Goal: Contribute content

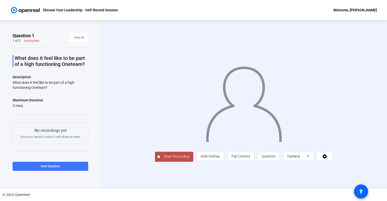
click at [160, 160] on span "Start Recording" at bounding box center [176, 157] width 33 height 6
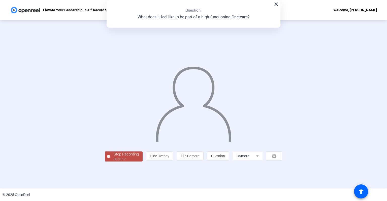
click at [114, 157] on div "Stop Recording" at bounding box center [126, 155] width 25 height 6
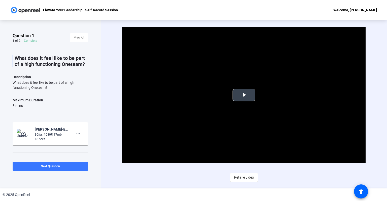
click at [244, 95] on span "Video Player" at bounding box center [244, 95] width 0 height 0
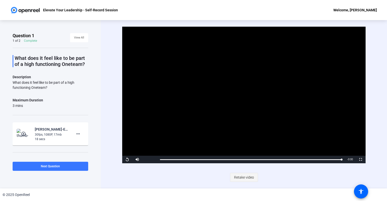
click at [240, 178] on span "Retake video" at bounding box center [244, 178] width 20 height 10
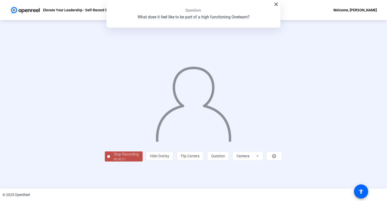
click at [114, 157] on div "Stop Recording" at bounding box center [126, 155] width 25 height 6
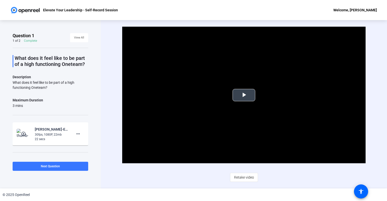
click at [244, 95] on span "Video Player" at bounding box center [244, 95] width 0 height 0
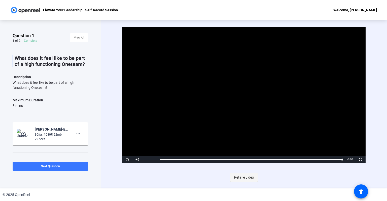
click at [240, 175] on span "Retake video" at bounding box center [244, 178] width 20 height 10
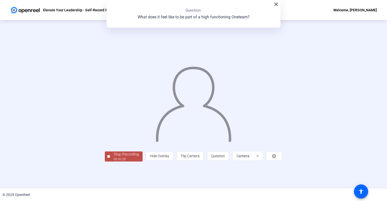
click at [114, 157] on div "Stop Recording" at bounding box center [126, 155] width 25 height 6
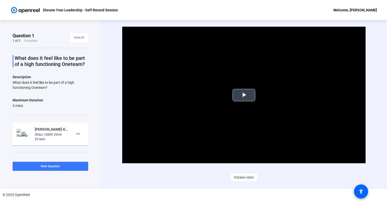
click at [244, 95] on span "Video Player" at bounding box center [244, 95] width 0 height 0
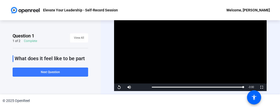
click at [110, 80] on div "Video Player is loading. Play Video Replay Mute Current Time 0:29 / Duration 0:…" at bounding box center [190, 57] width 179 height 74
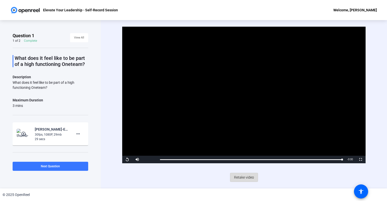
click at [243, 176] on span "Retake video" at bounding box center [244, 178] width 20 height 10
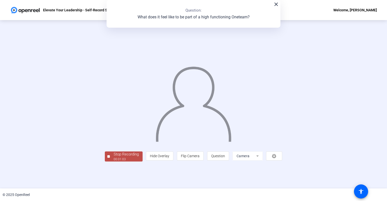
click at [114, 157] on div "Stop Recording" at bounding box center [126, 155] width 25 height 6
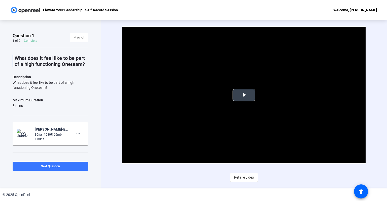
click at [244, 95] on span "Video Player" at bounding box center [244, 95] width 0 height 0
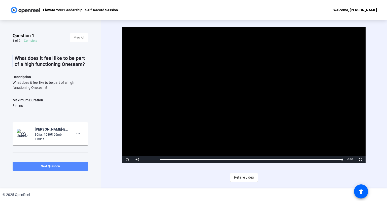
click at [55, 166] on span "Next Question" at bounding box center [50, 167] width 19 height 4
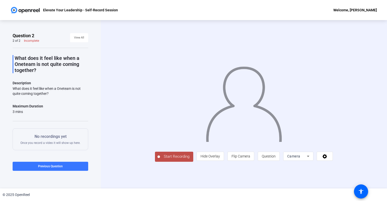
click at [119, 179] on div "Start Recording person Hide Overlay flip Flip Camera question_mark Question Cam…" at bounding box center [244, 104] width 286 height 168
click at [160, 160] on span "Start Recording" at bounding box center [176, 157] width 33 height 6
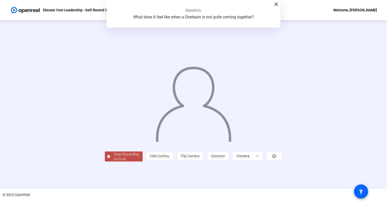
click at [114, 157] on div "Stop Recording" at bounding box center [126, 155] width 25 height 6
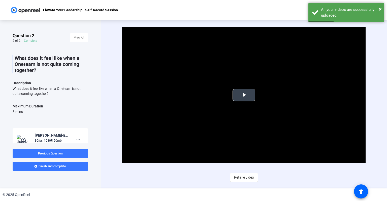
click at [244, 95] on span "Video Player" at bounding box center [244, 95] width 0 height 0
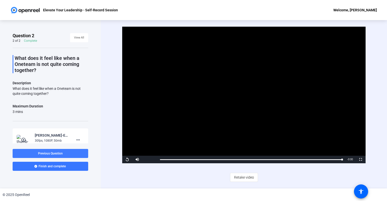
click at [49, 150] on span at bounding box center [51, 154] width 76 height 12
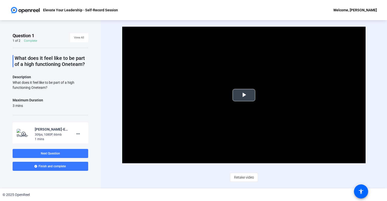
click at [244, 95] on span "Video Player" at bounding box center [244, 95] width 0 height 0
click at [227, 170] on div "Video Player is loading. Play Video Pause Mute Current Time 0:12 / Duration 1:0…" at bounding box center [243, 104] width 243 height 155
click at [189, 186] on div "Video Player is loading. Play Video Pause Mute Current Time 0:52 / Duration 1:0…" at bounding box center [244, 104] width 286 height 168
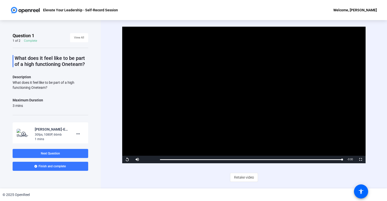
click at [214, 180] on div "Video Player is loading. Play Video Replay Mute Current Time 1:04 / Duration 1:…" at bounding box center [243, 104] width 243 height 155
click at [245, 177] on span "Retake video" at bounding box center [244, 178] width 20 height 10
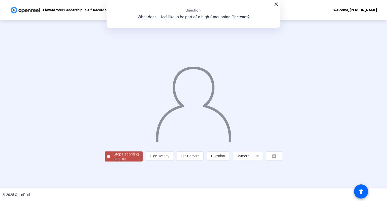
click at [114, 157] on div "Stop Recording" at bounding box center [126, 155] width 25 height 6
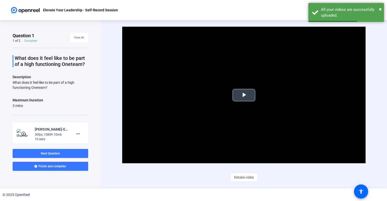
click at [244, 95] on span "Video Player" at bounding box center [244, 95] width 0 height 0
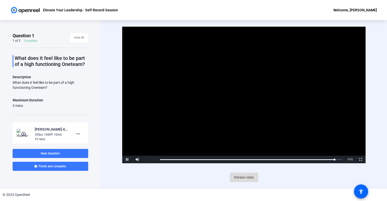
click at [242, 176] on span "Retake video" at bounding box center [244, 178] width 20 height 10
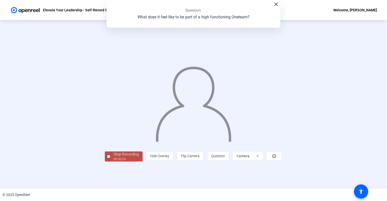
click at [114, 157] on div "Stop Recording" at bounding box center [126, 155] width 25 height 6
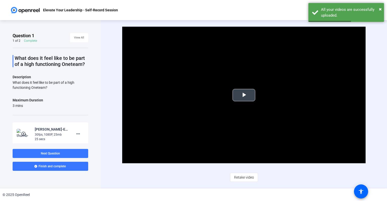
click at [244, 95] on span "Video Player" at bounding box center [244, 95] width 0 height 0
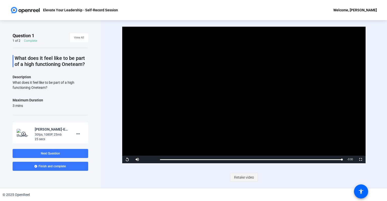
click at [245, 177] on span "Retake video" at bounding box center [244, 178] width 20 height 10
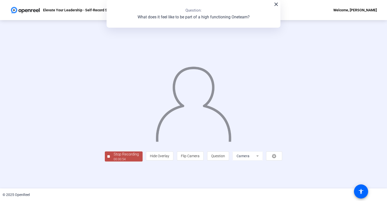
click at [114, 157] on div "Stop Recording" at bounding box center [126, 155] width 25 height 6
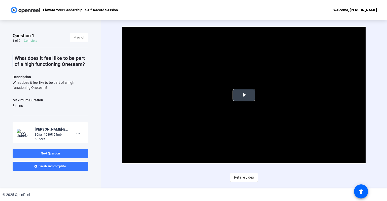
click at [244, 95] on span "Video Player" at bounding box center [244, 95] width 0 height 0
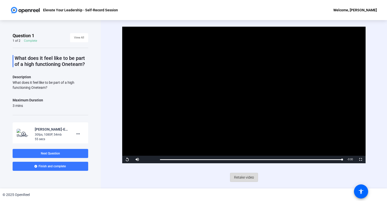
click at [241, 177] on span "Retake video" at bounding box center [244, 178] width 20 height 10
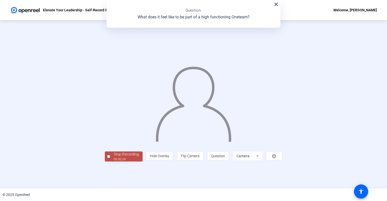
click at [114, 157] on div "Stop Recording" at bounding box center [126, 155] width 25 height 6
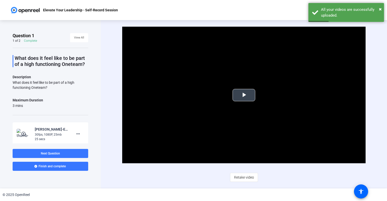
click at [244, 95] on span "Video Player" at bounding box center [244, 95] width 0 height 0
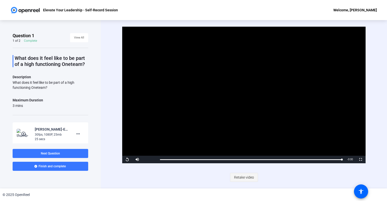
click at [239, 175] on span "Retake video" at bounding box center [244, 178] width 20 height 10
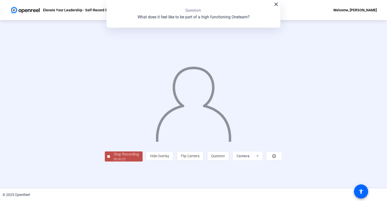
click at [179, 189] on div "© 2025 OpenReel" at bounding box center [193, 195] width 387 height 13
click at [114, 157] on div "Stop Recording" at bounding box center [126, 155] width 25 height 6
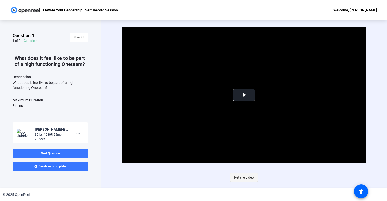
click at [248, 178] on span "Retake video" at bounding box center [244, 178] width 20 height 10
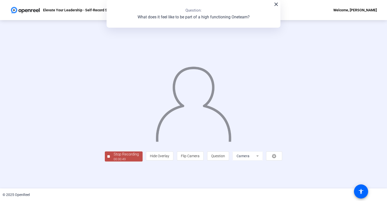
click at [114, 157] on div "Stop Recording" at bounding box center [126, 155] width 25 height 6
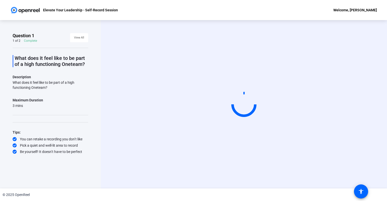
click at [111, 172] on div "Start Recording" at bounding box center [244, 104] width 286 height 168
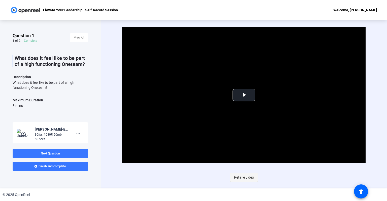
drag, startPoint x: 245, startPoint y: 177, endPoint x: 235, endPoint y: 176, distance: 9.6
click at [235, 176] on span "Retake video" at bounding box center [244, 178] width 20 height 10
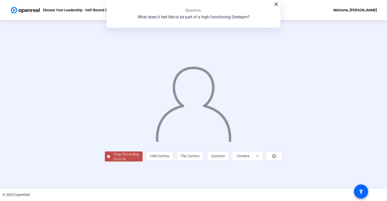
click at [114, 157] on div "Stop Recording" at bounding box center [126, 155] width 25 height 6
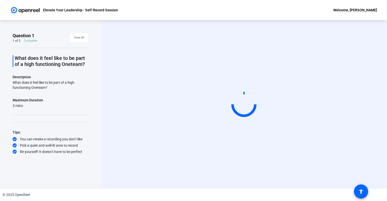
click at [100, 157] on div "Question 1 1 of 2 Complete View All What does it feel like to be part of a high…" at bounding box center [50, 104] width 101 height 168
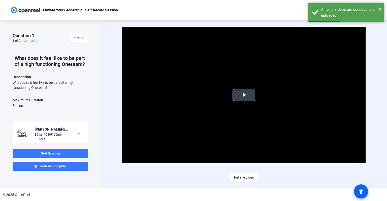
click at [244, 95] on span "Video Player" at bounding box center [244, 95] width 0 height 0
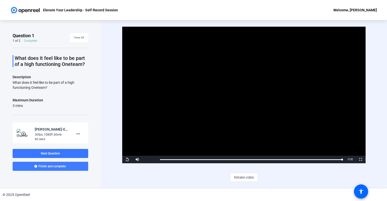
click at [56, 167] on span "Finish and complete" at bounding box center [52, 166] width 27 height 4
